Goal: Information Seeking & Learning: Learn about a topic

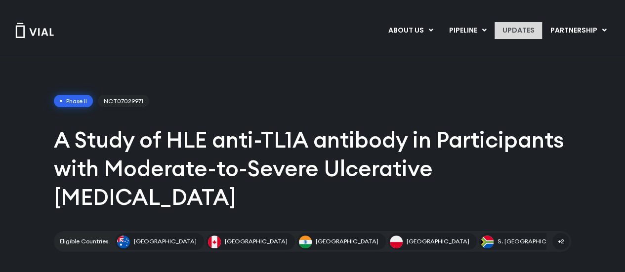
click at [521, 30] on link "UPDATES" at bounding box center [517, 30] width 47 height 17
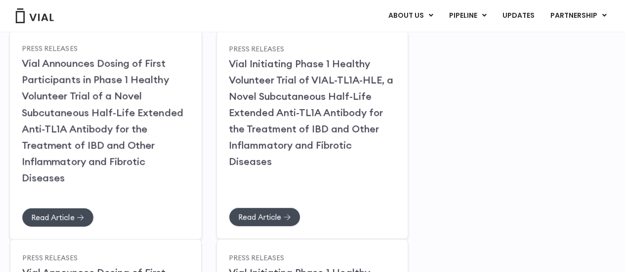
scroll to position [185, 0]
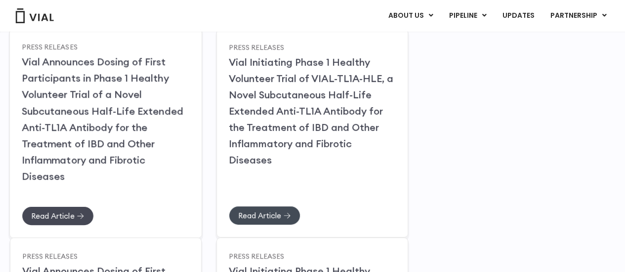
click at [49, 212] on span "Read Article" at bounding box center [52, 215] width 43 height 7
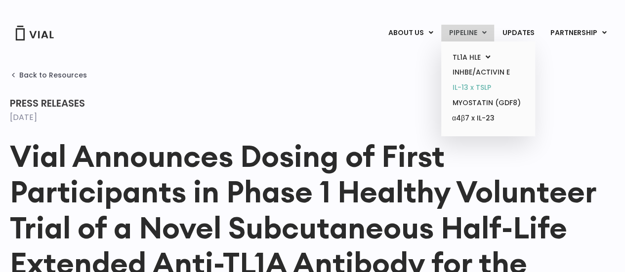
click at [466, 88] on link "IL-13 x TSLP" at bounding box center [488, 87] width 86 height 15
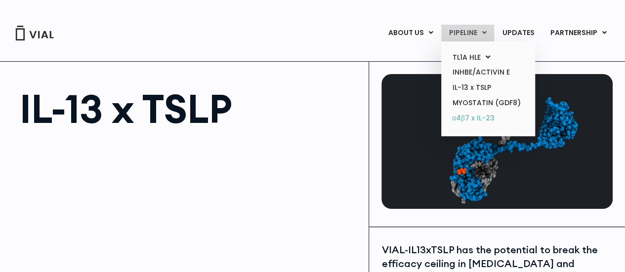
click at [465, 120] on link "α4β7 x IL-23" at bounding box center [488, 119] width 86 height 16
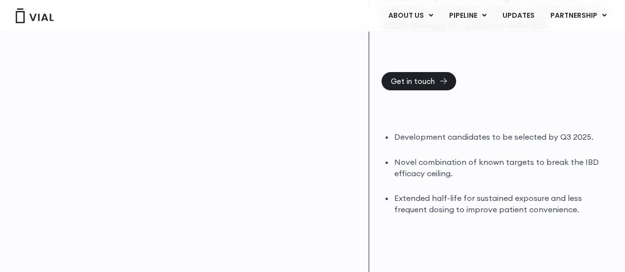
scroll to position [144, 0]
drag, startPoint x: 557, startPoint y: 133, endPoint x: 586, endPoint y: 138, distance: 29.5
click at [586, 138] on li "Development candidates to be selected by Q3 2025." at bounding box center [503, 136] width 219 height 11
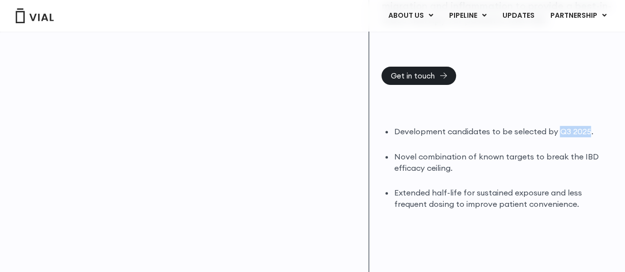
scroll to position [155, 0]
